Goal: Task Accomplishment & Management: Manage account settings

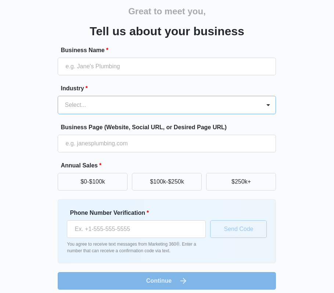
scroll to position [36, 0]
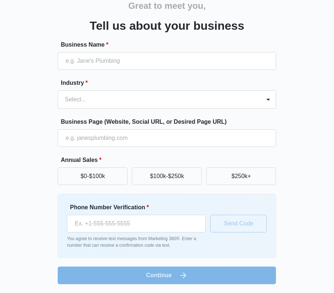
click at [301, 193] on div "Great to meet you, Tell us about your business Business Name * Industry * Selec…" at bounding box center [167, 135] width 318 height 298
click at [283, 187] on div "Great to meet you, Tell us about your business Business Name * Industry * Selec…" at bounding box center [167, 135] width 318 height 298
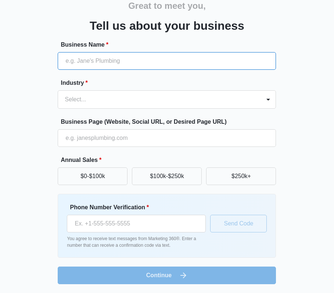
click at [82, 67] on input "Business Name *" at bounding box center [167, 61] width 218 height 18
type input "E"
type input "K"
type input "C"
type input "Emotional Fitness Coaching"
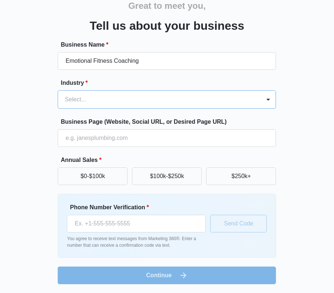
click at [105, 93] on div "Select..." at bounding box center [159, 100] width 203 height 18
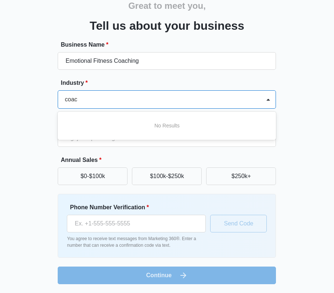
scroll to position [0, 0]
type input "c"
type input "life coach"
click at [29, 122] on div "Great to meet you, Tell us about your business Business Name * Emotional Fitnes…" at bounding box center [167, 135] width 318 height 298
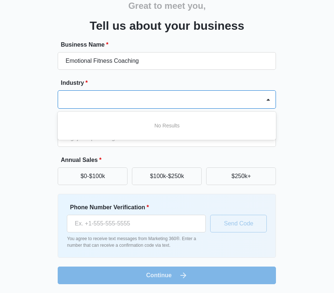
scroll to position [0, 0]
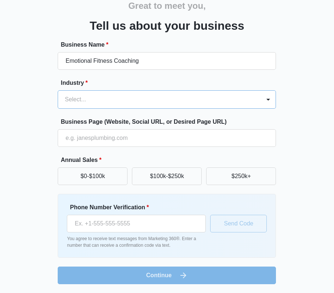
click at [108, 103] on div at bounding box center [158, 99] width 187 height 10
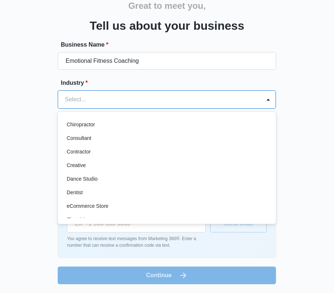
scroll to position [91, 0]
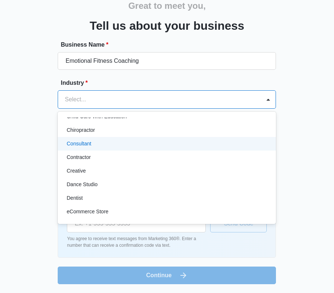
click at [93, 147] on div "Consultant" at bounding box center [166, 144] width 199 height 8
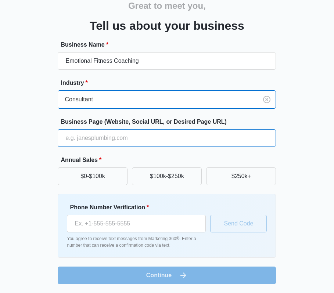
click at [91, 143] on input "Business Page (Website, Social URL, or Desired Page URL)" at bounding box center [167, 138] width 218 height 18
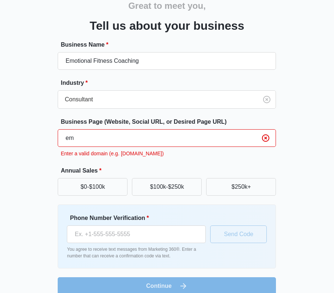
type input "e"
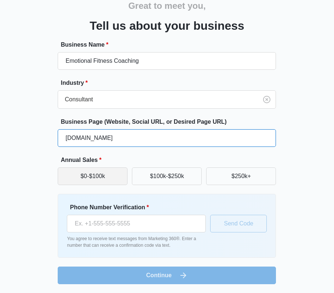
type input "[DOMAIN_NAME]"
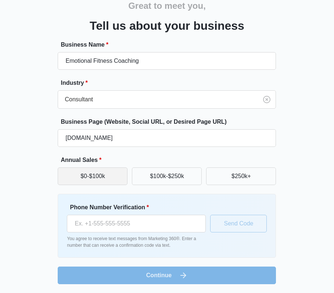
click at [89, 184] on button "$0-$100k" at bounding box center [93, 177] width 70 height 18
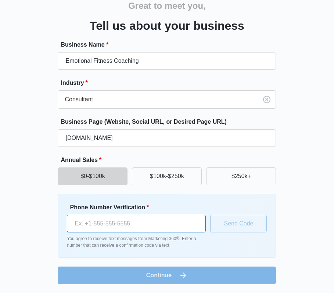
click at [98, 219] on input "Phone Number Verification *" at bounding box center [136, 224] width 139 height 18
type input "[PHONE_NUMBER]"
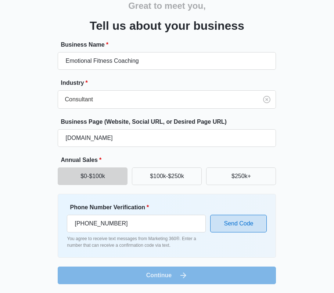
click at [235, 219] on button "Send Code" at bounding box center [238, 224] width 57 height 18
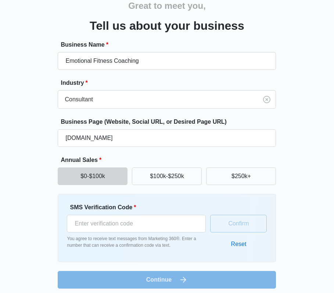
click at [155, 235] on div "SMS Verification Code * You agree to receive text messages from Marketing 360®.…" at bounding box center [136, 226] width 139 height 46
click at [155, 227] on input "SMS Verification Code *" at bounding box center [136, 224] width 139 height 18
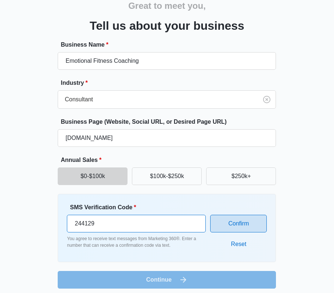
type input "244129"
click at [252, 219] on button "Confirm" at bounding box center [238, 224] width 57 height 18
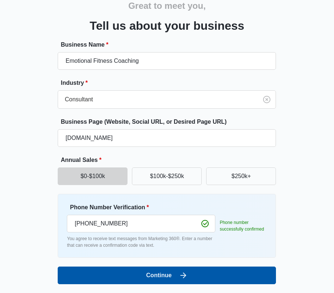
click at [156, 275] on button "Continue" at bounding box center [167, 276] width 218 height 18
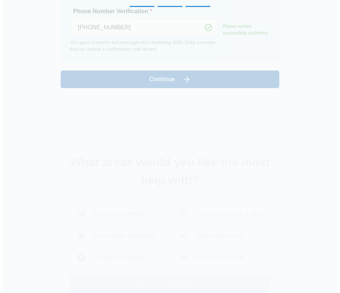
scroll to position [0, 0]
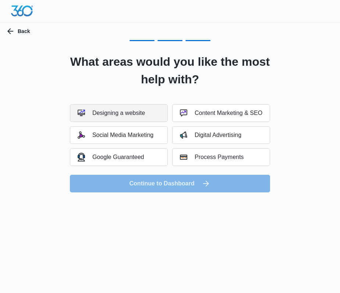
click at [143, 115] on div "Designing a website" at bounding box center [111, 113] width 67 height 7
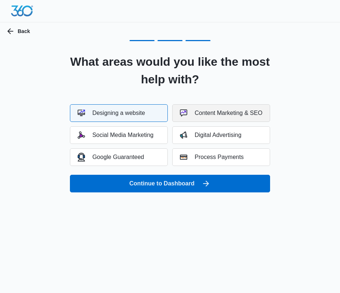
click at [209, 114] on div "Content Marketing & SEO" at bounding box center [221, 113] width 82 height 7
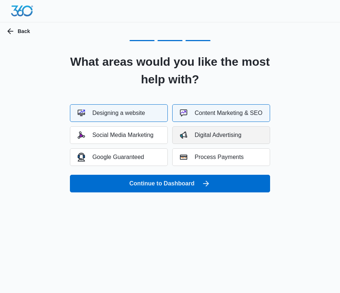
click at [221, 135] on div "Digital Advertising" at bounding box center [210, 135] width 61 height 7
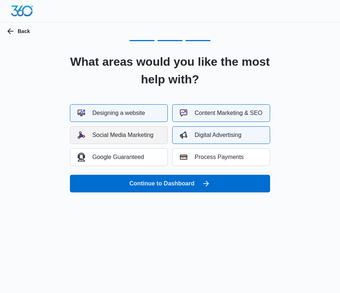
click at [113, 139] on button "Social Media Marketing" at bounding box center [119, 135] width 98 height 18
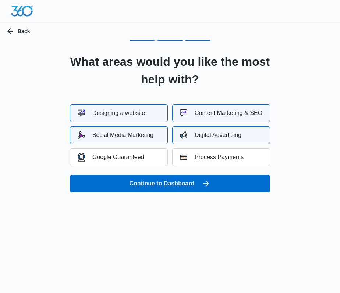
click at [121, 132] on div "Social Media Marketing" at bounding box center [116, 135] width 76 height 7
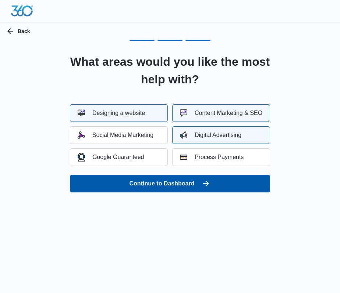
click at [182, 186] on button "Continue to Dashboard" at bounding box center [170, 184] width 200 height 18
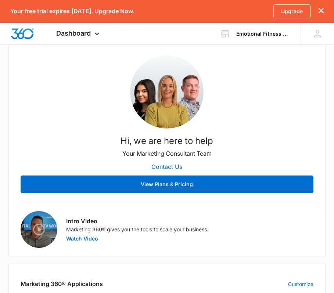
scroll to position [294, 0]
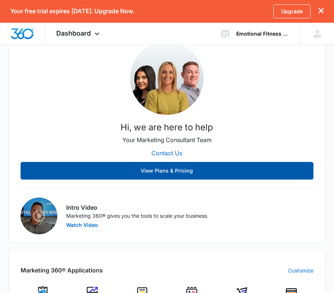
click at [129, 170] on button "View Plans & Pricing" at bounding box center [167, 171] width 293 height 18
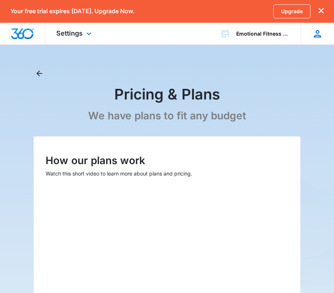
click at [315, 35] on icon at bounding box center [317, 33] width 7 height 7
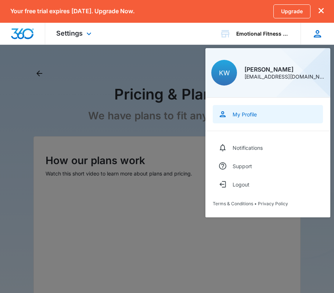
click at [244, 118] on link "My Profile" at bounding box center [268, 114] width 110 height 18
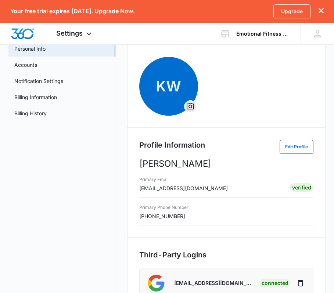
scroll to position [73, 0]
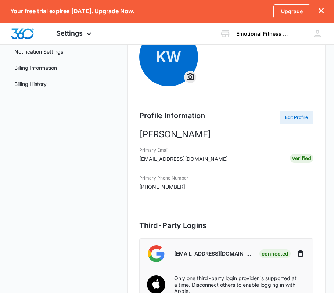
click at [280, 118] on button "Edit Profile" at bounding box center [297, 118] width 34 height 14
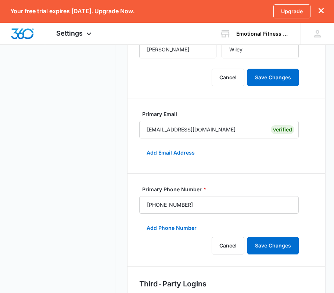
scroll to position [184, 0]
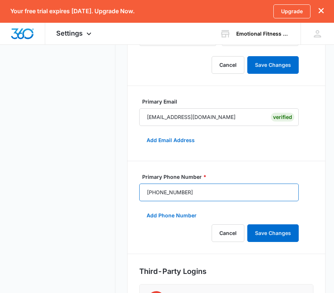
drag, startPoint x: 215, startPoint y: 199, endPoint x: 135, endPoint y: 204, distance: 79.9
click at [135, 204] on div "KW Profile Information First Name * Katherine Last Name * Wiley Cancel Save Cha…" at bounding box center [226, 160] width 199 height 518
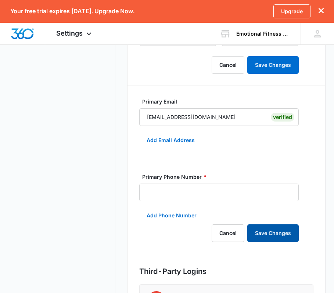
click at [251, 230] on button "Save Changes" at bounding box center [272, 234] width 51 height 18
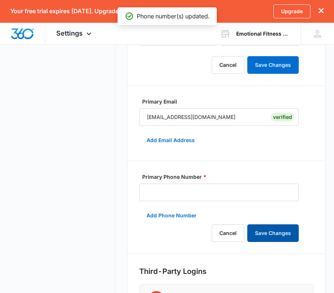
click at [261, 237] on button "Save Changes" at bounding box center [272, 234] width 51 height 18
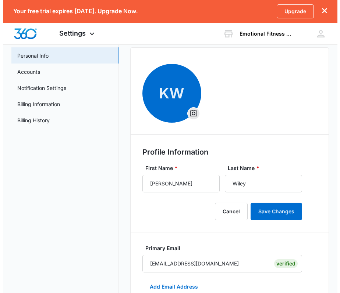
scroll to position [0, 0]
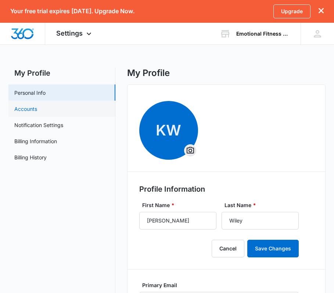
click at [37, 113] on link "Accounts" at bounding box center [25, 109] width 23 height 8
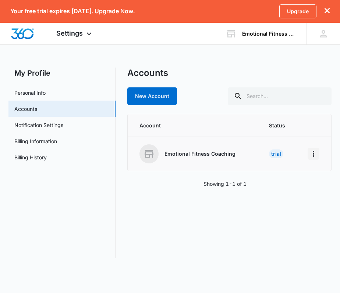
click at [313, 155] on icon "Home" at bounding box center [313, 154] width 9 height 9
click at [258, 217] on div "Accounts New Account Account Status Emotional Fitness Coaching Trial Showing 1-…" at bounding box center [229, 163] width 204 height 191
click at [275, 149] on td "Trial" at bounding box center [279, 154] width 39 height 34
click at [275, 155] on div "Trial" at bounding box center [276, 154] width 14 height 9
click at [223, 157] on p "Emotional Fitness Coaching" at bounding box center [199, 153] width 71 height 7
